Goal: Task Accomplishment & Management: Manage account settings

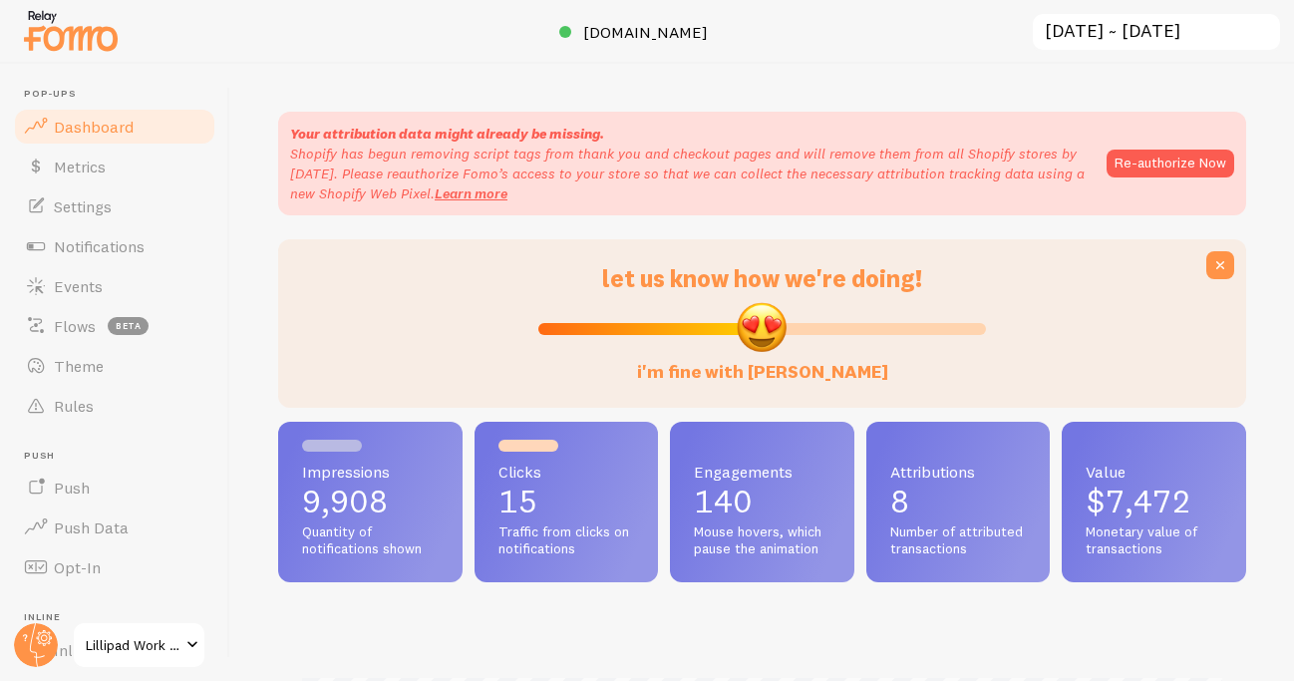
scroll to position [523, 968]
click at [121, 283] on link "Events" at bounding box center [114, 286] width 205 height 40
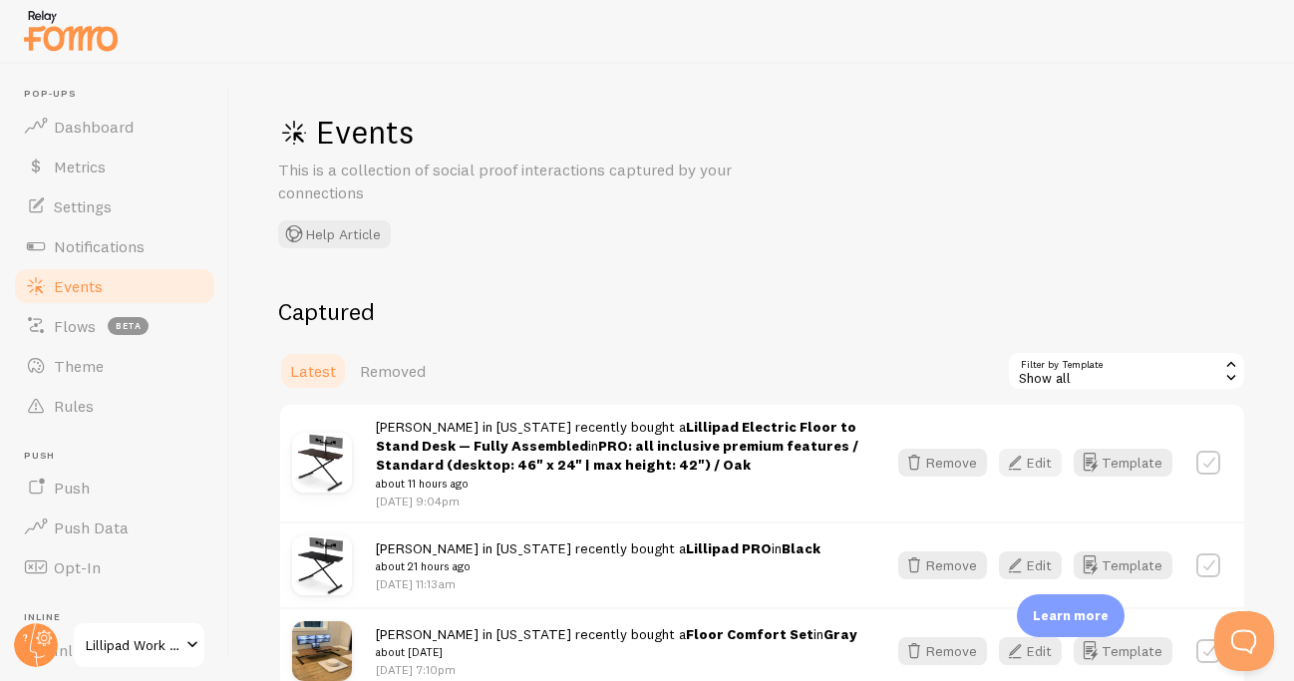
click at [1035, 472] on button "Edit" at bounding box center [1030, 463] width 63 height 28
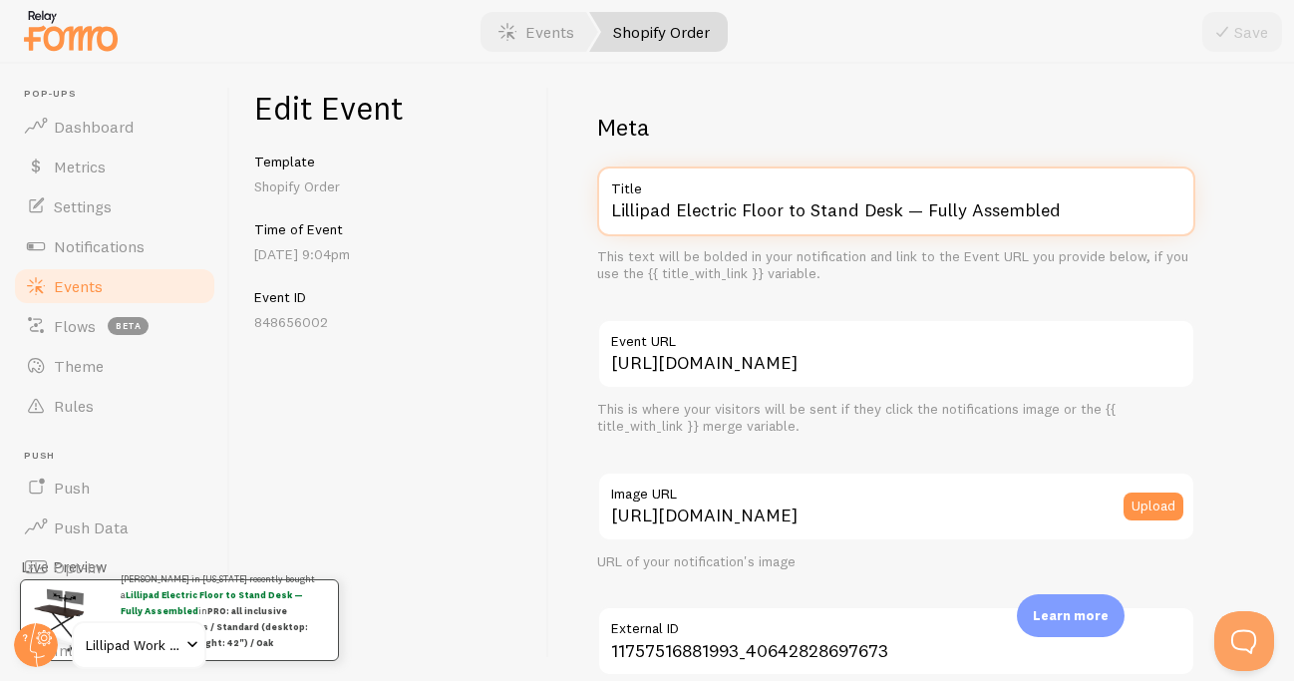
drag, startPoint x: 676, startPoint y: 208, endPoint x: 944, endPoint y: 303, distance: 284.5
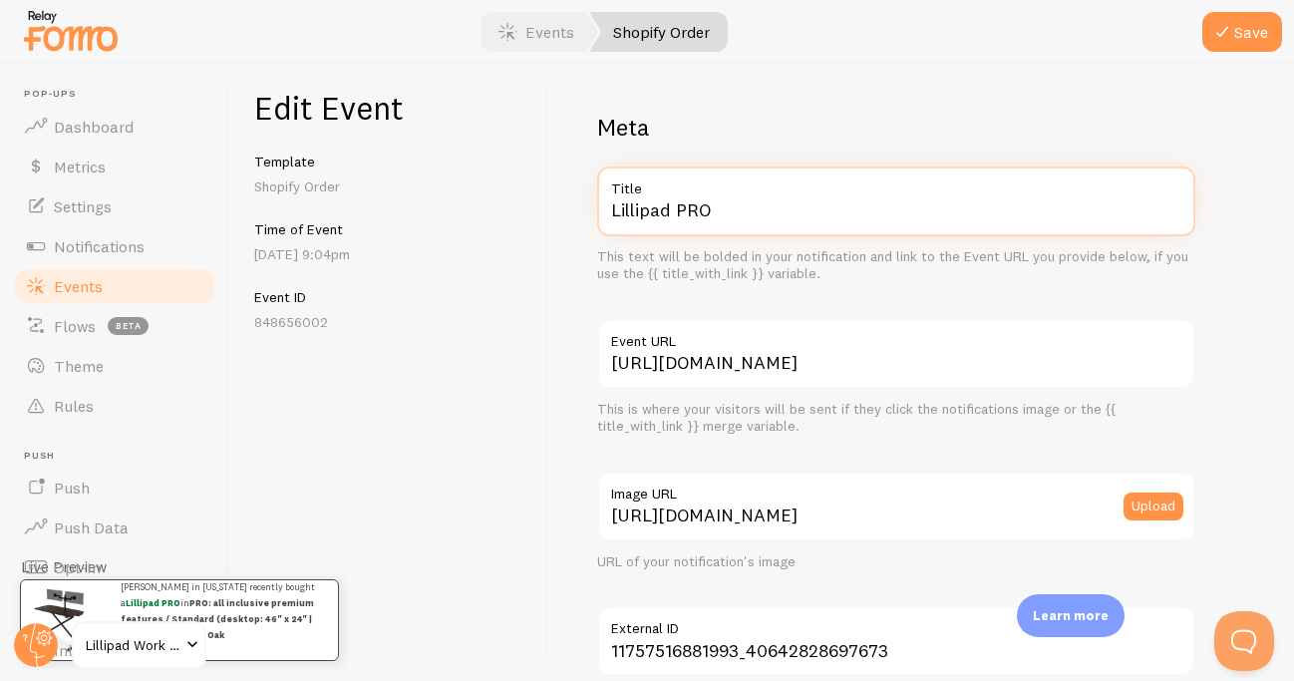
scroll to position [1256, 0]
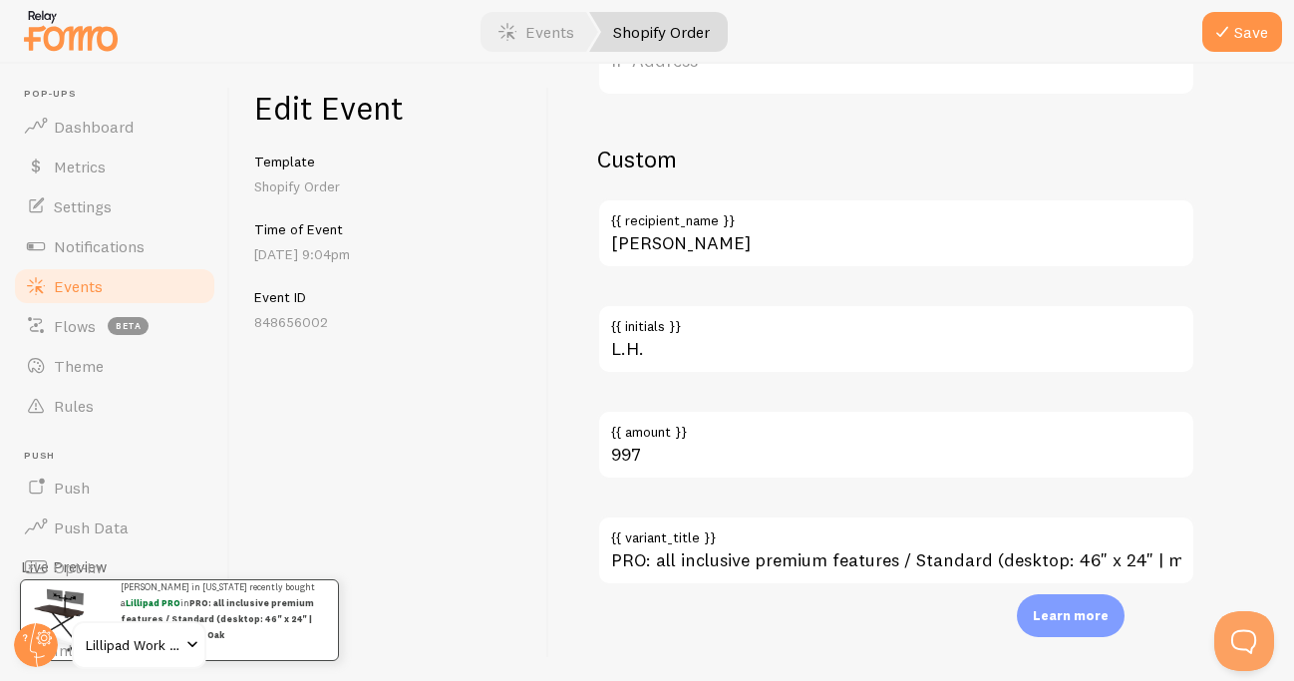
type input "Lillipad PRO"
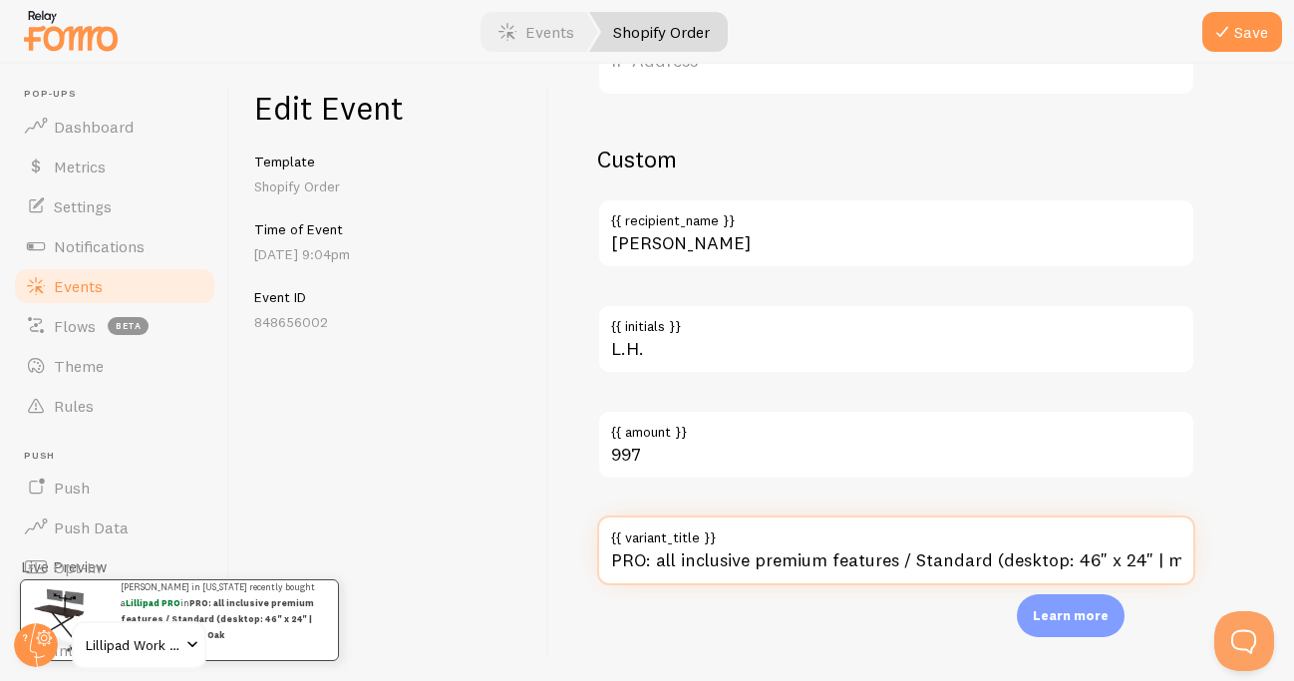
click at [804, 556] on input "PRO: all inclusive premium features / Standard (desktop: 46" x 24" | max height…" at bounding box center [896, 551] width 598 height 70
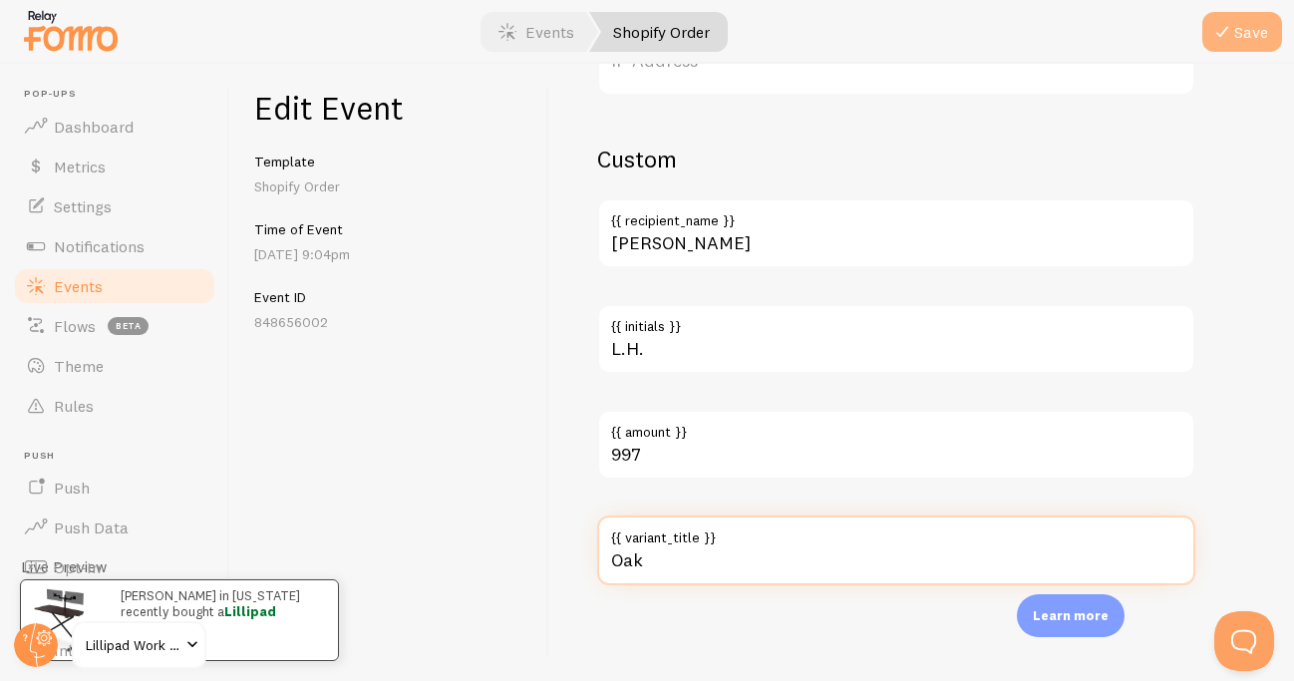
type input "Oak"
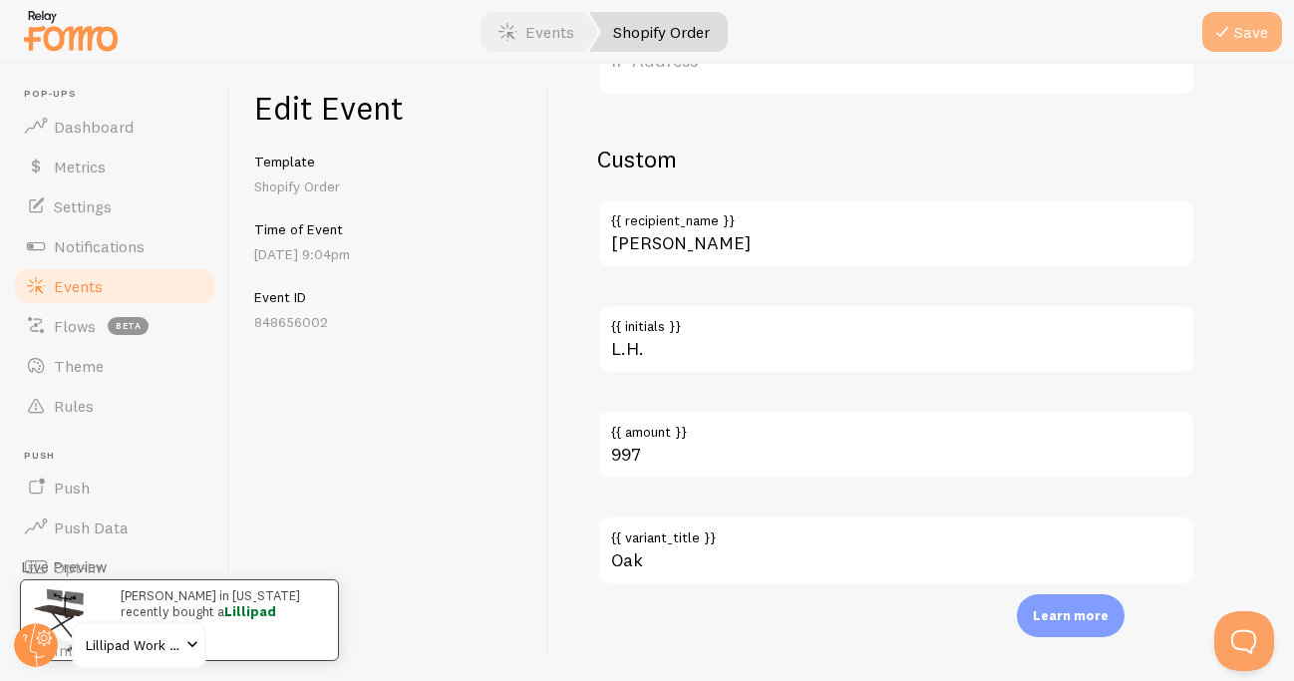
click at [1243, 18] on button "Save" at bounding box center [1243, 32] width 80 height 40
